Goal: Find specific page/section: Find specific page/section

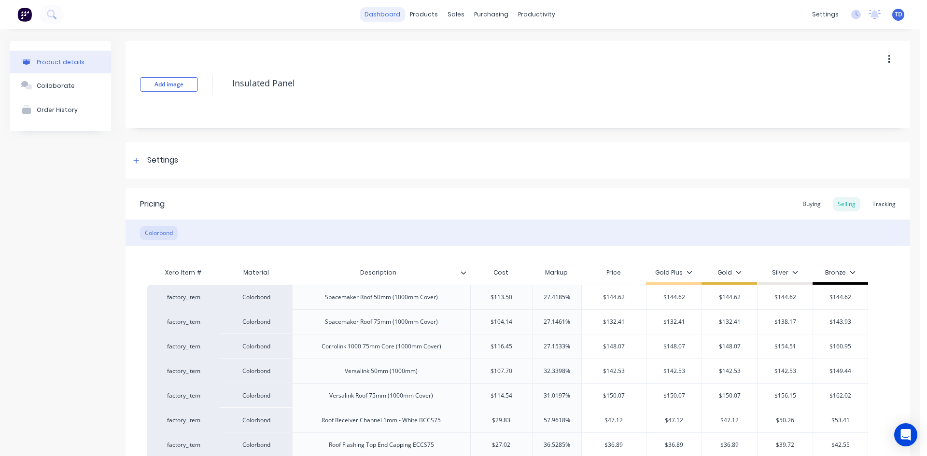
type textarea "x"
click at [389, 14] on link "dashboard" at bounding box center [382, 14] width 45 height 14
